Goal: Task Accomplishment & Management: Manage account settings

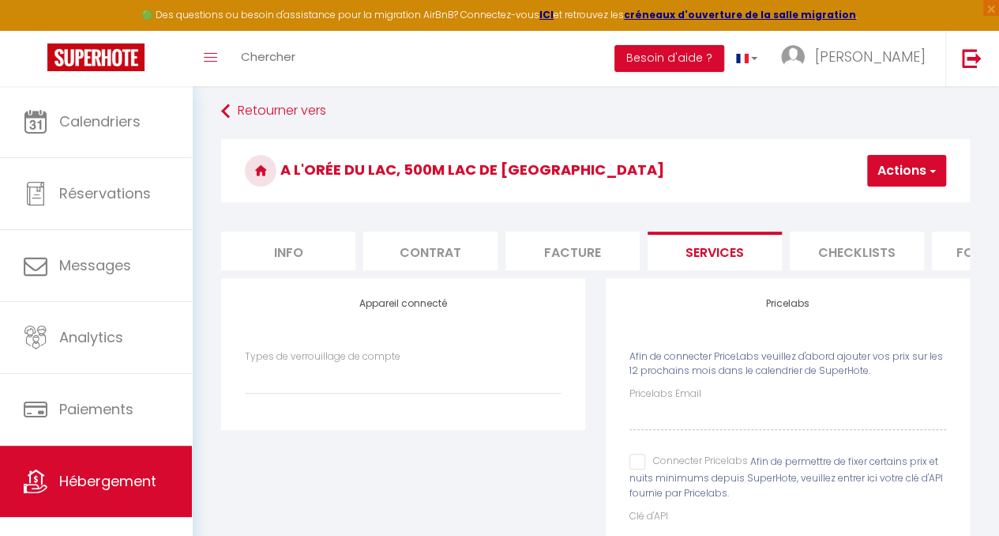
click at [275, 266] on li "Info" at bounding box center [288, 250] width 134 height 39
select select
checkbox input "false"
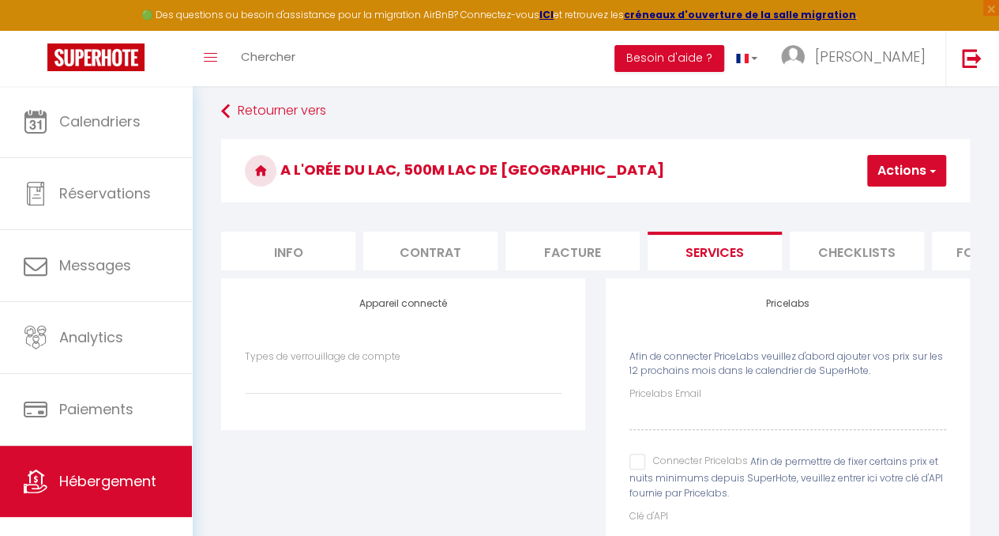
checkbox input "false"
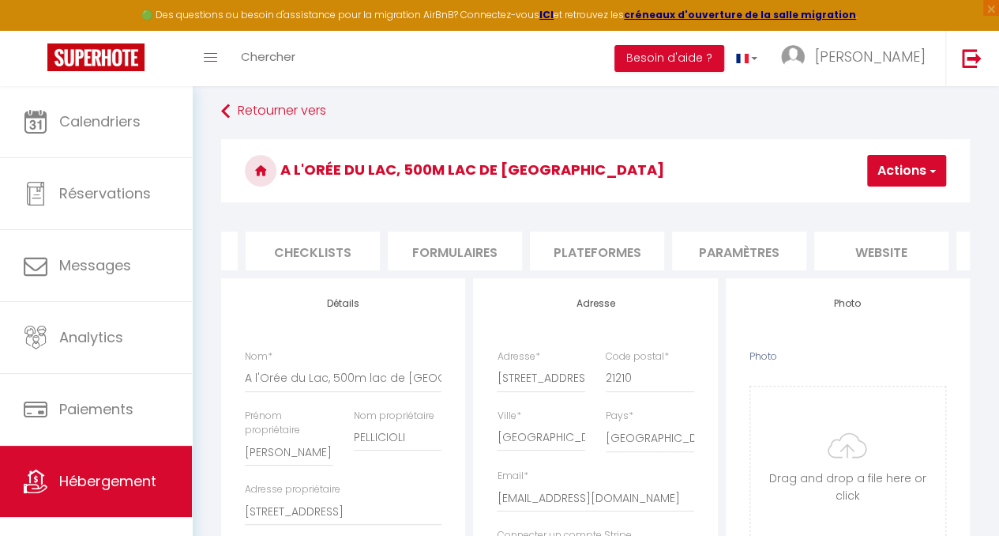
scroll to position [0, 566]
click at [614, 255] on li "Plateformes" at bounding box center [576, 250] width 134 height 39
select select
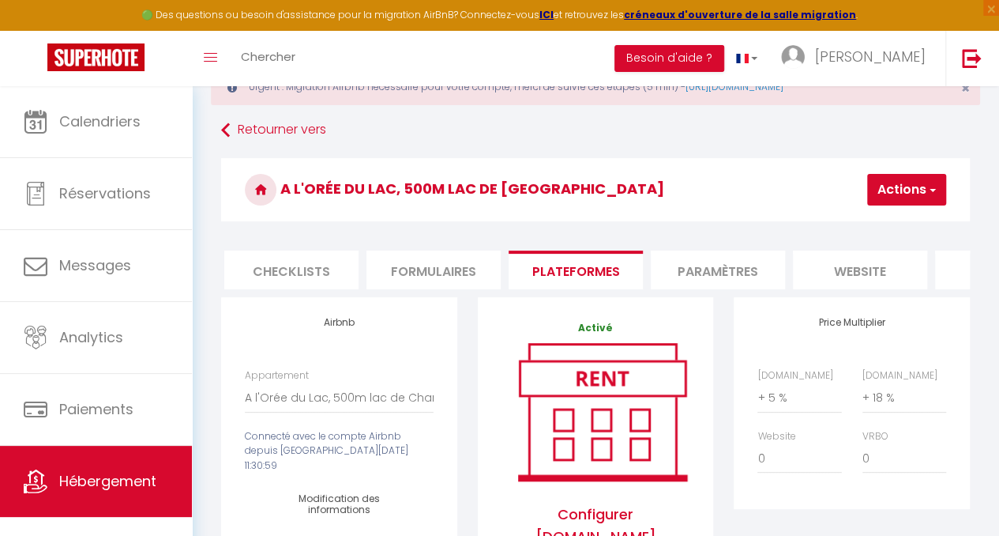
scroll to position [79, 0]
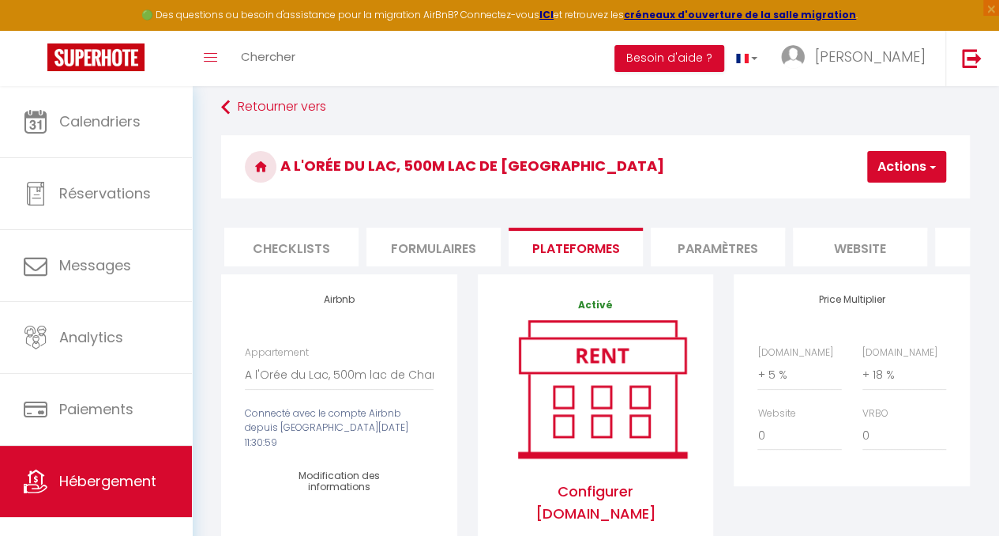
click at [701, 242] on li "Paramètres" at bounding box center [718, 246] width 134 height 39
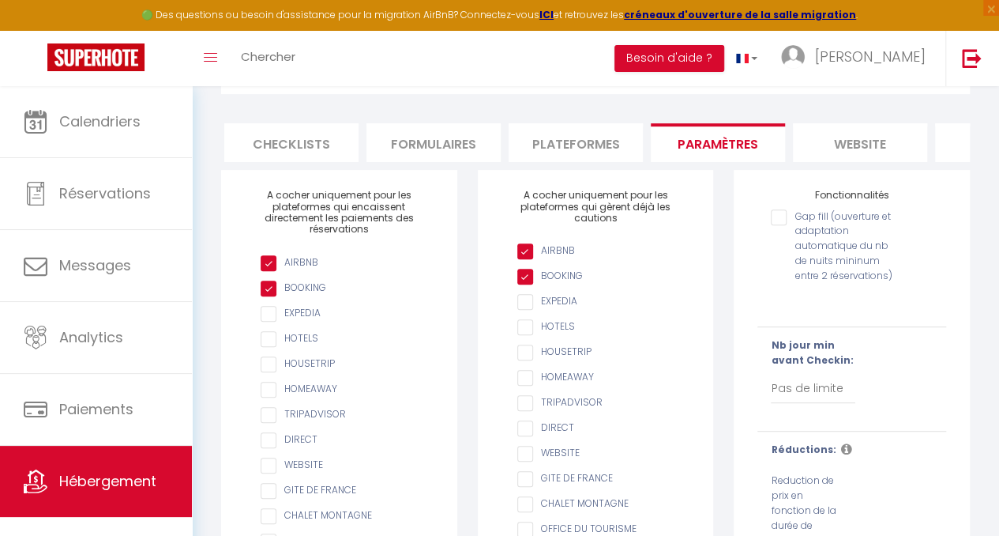
scroll to position [177, 0]
